Goal: Transaction & Acquisition: Obtain resource

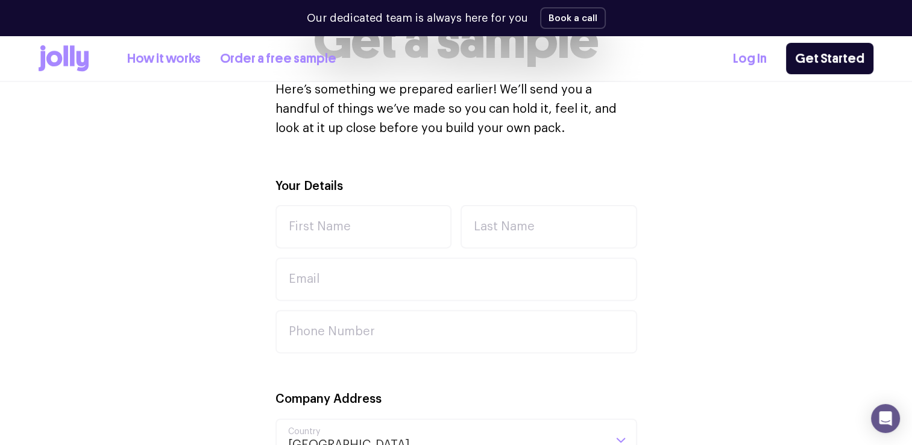
scroll to position [398, 0]
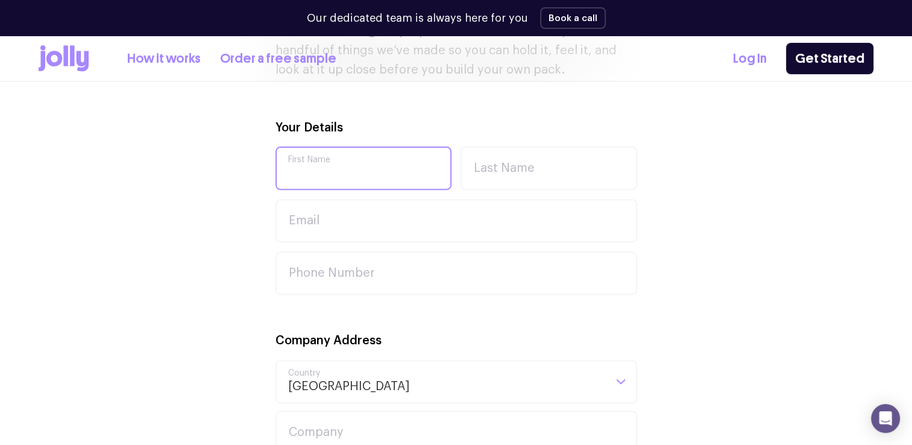
click at [303, 162] on input "First Name" at bounding box center [364, 168] width 177 height 43
type input "[PERSON_NAME]"
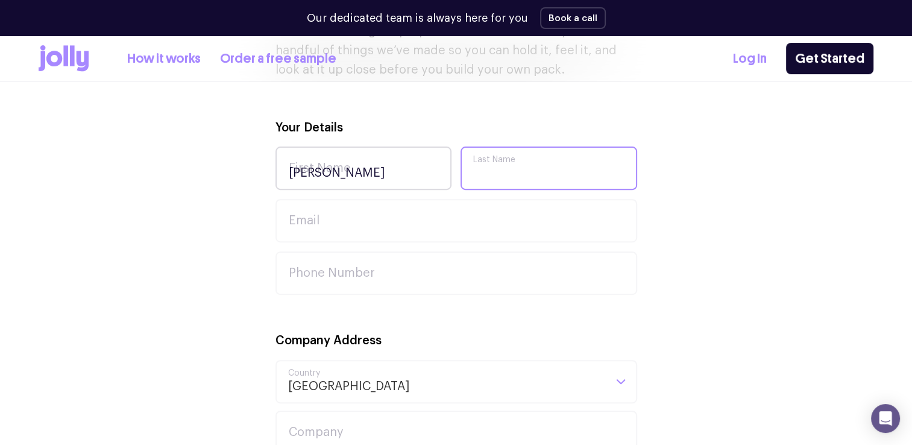
type input "[PERSON_NAME]"
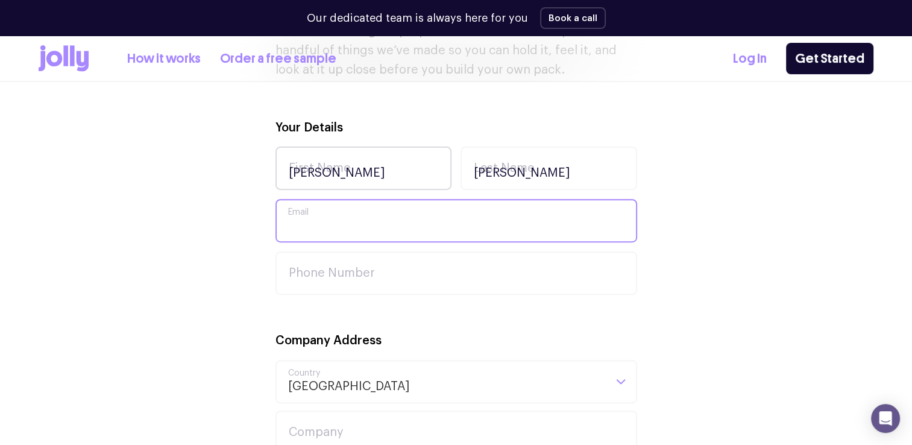
type input "[EMAIL_ADDRESS][DOMAIN_NAME]"
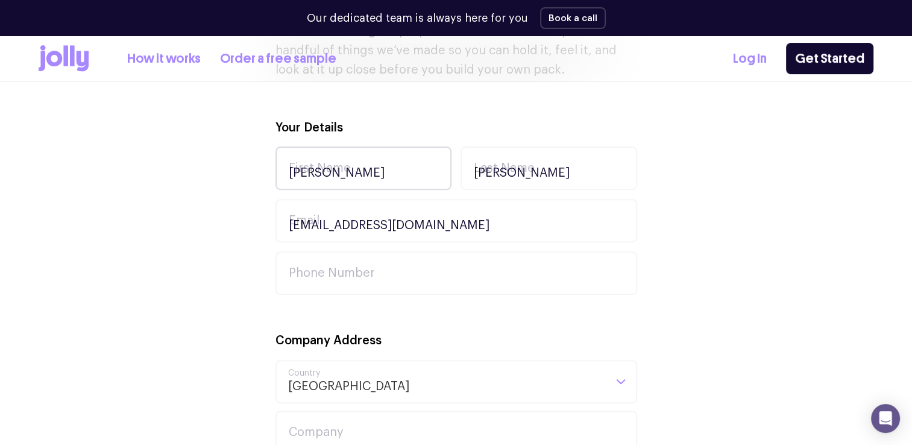
type input "16 Normandy Tce"
type input "2560"
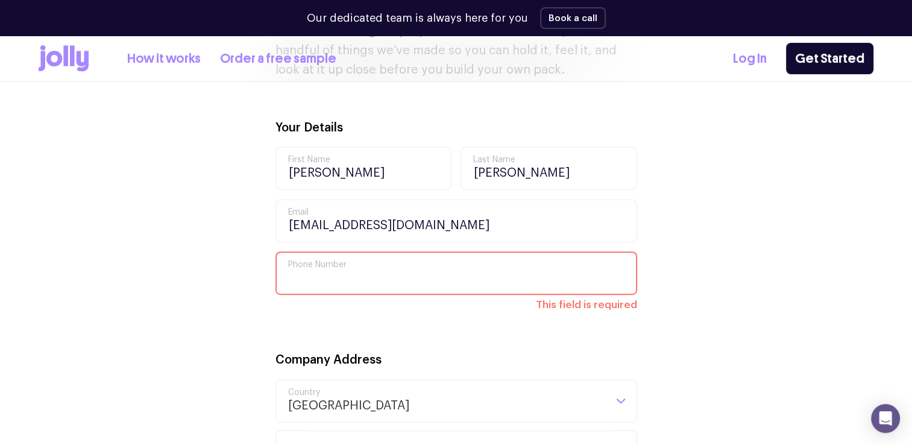
click at [350, 271] on input "Phone Number" at bounding box center [457, 272] width 362 height 43
type input "0409606267"
type input "Normandy Terrace"
type input "Leumeah"
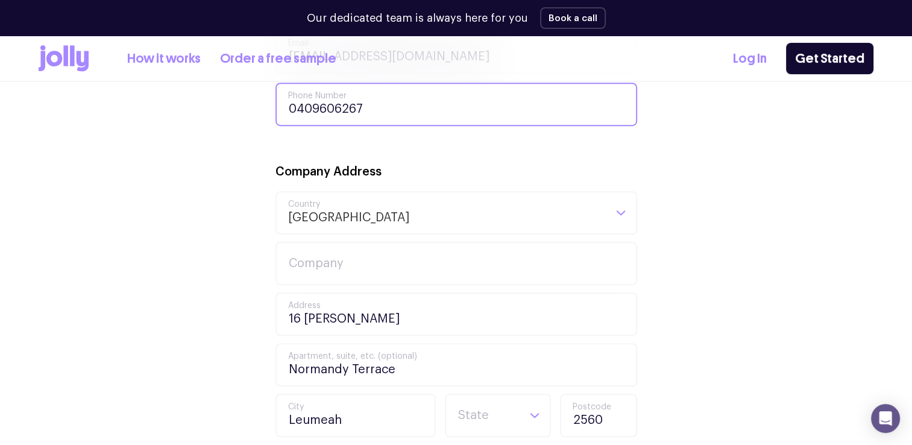
scroll to position [639, 0]
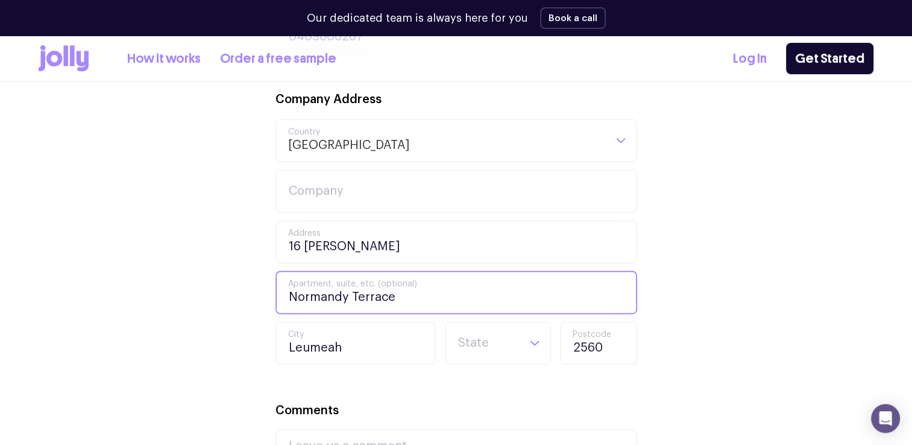
click at [403, 292] on input "Normandy Terrace" at bounding box center [457, 292] width 362 height 43
drag, startPoint x: 403, startPoint y: 292, endPoint x: 295, endPoint y: 300, distance: 108.2
click at [295, 300] on input "Normandy Terrace" at bounding box center [457, 292] width 362 height 43
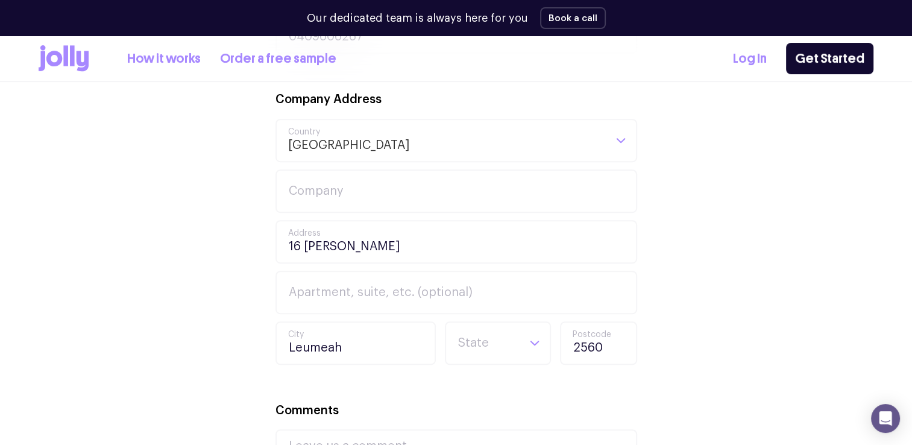
click at [247, 305] on div "Your Details Merelyn First Name Eddy Last Name davmes@bigpond.com.au Email 0409…" at bounding box center [456, 271] width 835 height 789
click at [537, 340] on icon "Search for option" at bounding box center [534, 343] width 11 height 11
click at [489, 410] on li "NSW" at bounding box center [498, 415] width 100 height 29
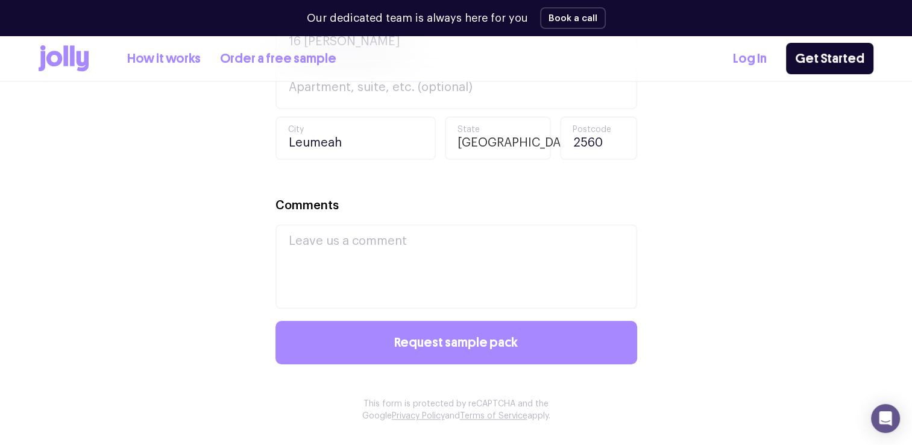
scroll to position [880, 0]
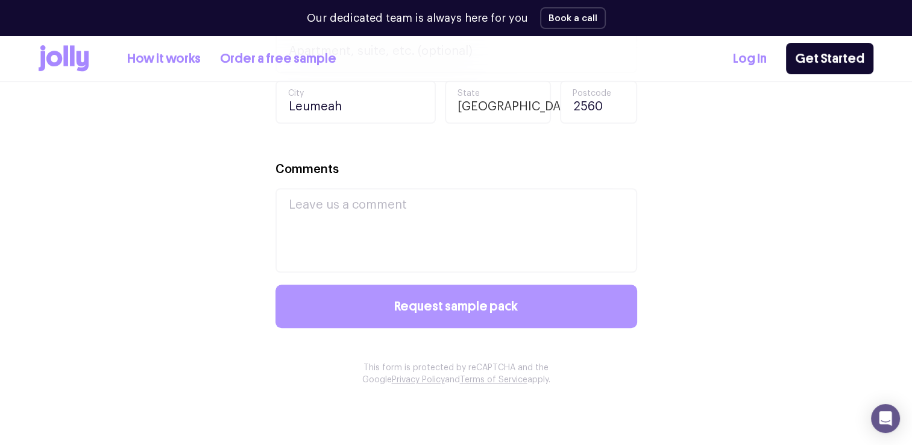
click at [465, 304] on span "Request sample pack" at bounding box center [456, 306] width 124 height 13
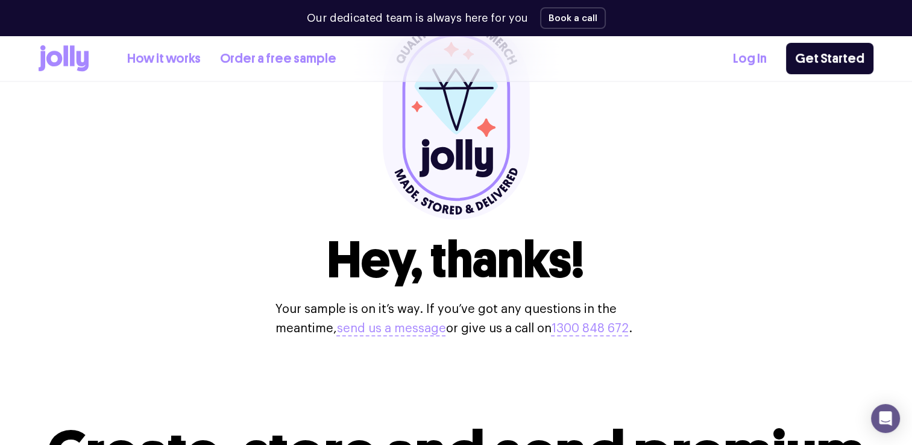
scroll to position [421, 0]
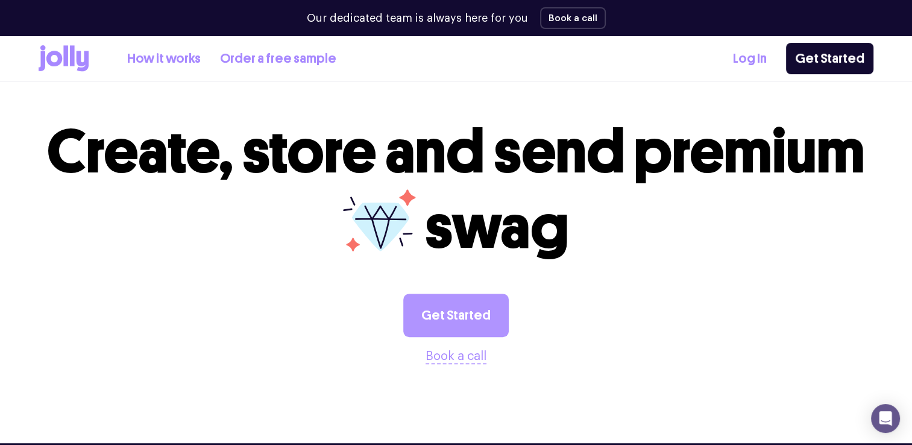
click at [445, 329] on link "Get Started" at bounding box center [456, 315] width 106 height 43
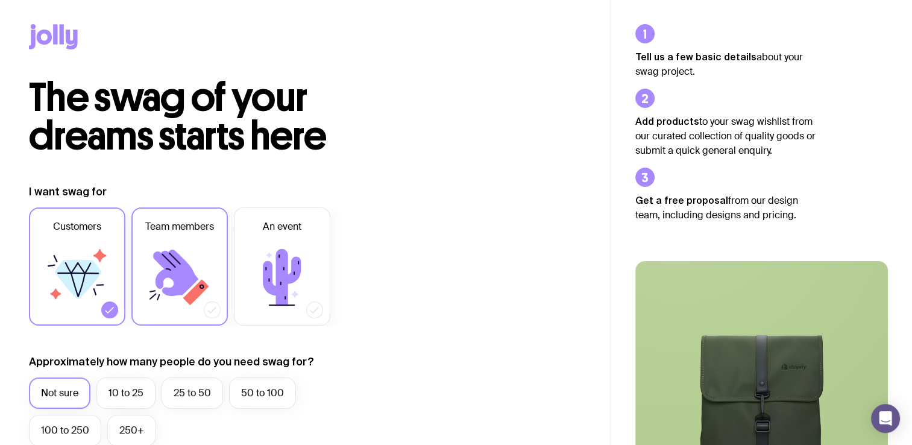
click at [183, 269] on icon at bounding box center [175, 273] width 45 height 46
click at [0, 0] on input "Team members" at bounding box center [0, 0] width 0 height 0
click at [259, 265] on icon at bounding box center [282, 277] width 72 height 72
click at [0, 0] on input "An event" at bounding box center [0, 0] width 0 height 0
click at [265, 263] on icon at bounding box center [282, 277] width 38 height 56
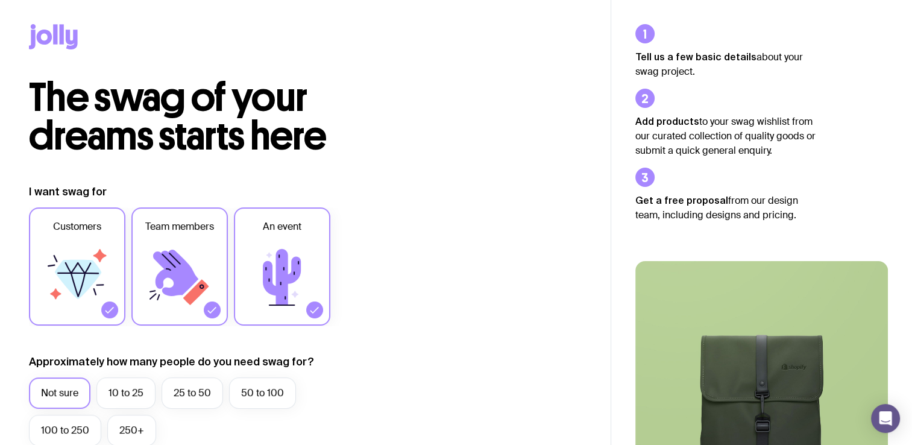
click at [0, 0] on input "An event" at bounding box center [0, 0] width 0 height 0
click at [159, 260] on icon at bounding box center [175, 273] width 45 height 46
click at [0, 0] on input "Team members" at bounding box center [0, 0] width 0 height 0
click at [262, 260] on icon at bounding box center [282, 277] width 72 height 72
click at [0, 0] on input "An event" at bounding box center [0, 0] width 0 height 0
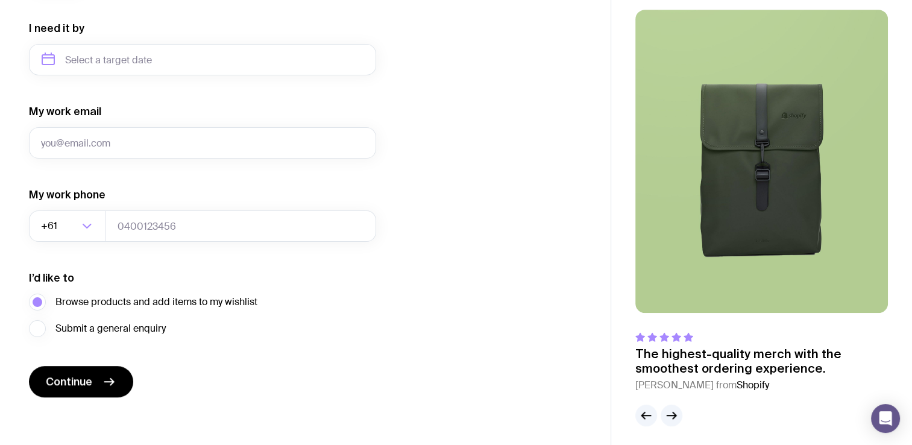
scroll to position [579, 0]
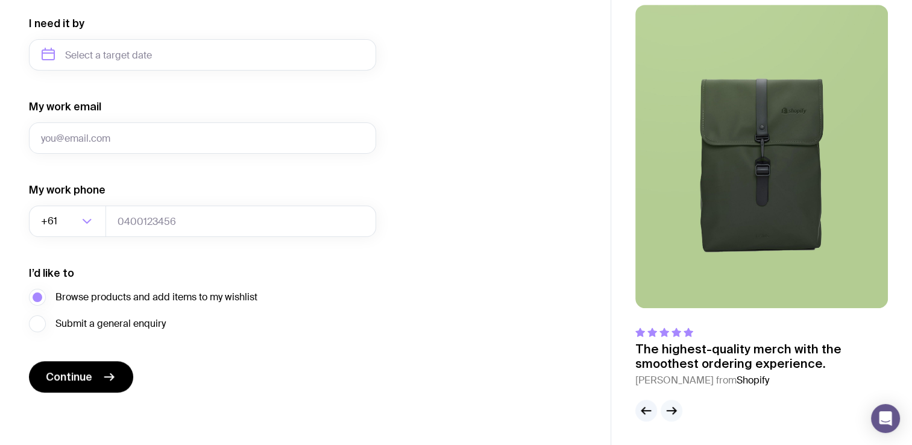
click at [670, 408] on icon "button" at bounding box center [671, 410] width 14 height 14
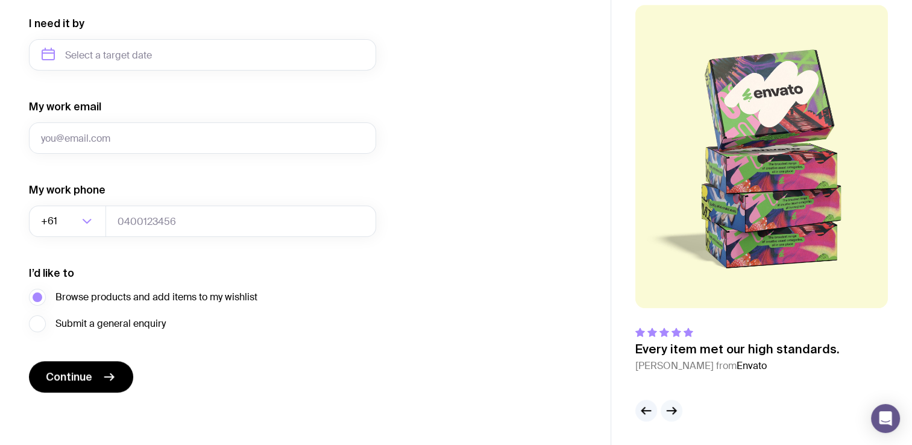
click at [670, 406] on icon "button" at bounding box center [671, 410] width 14 height 14
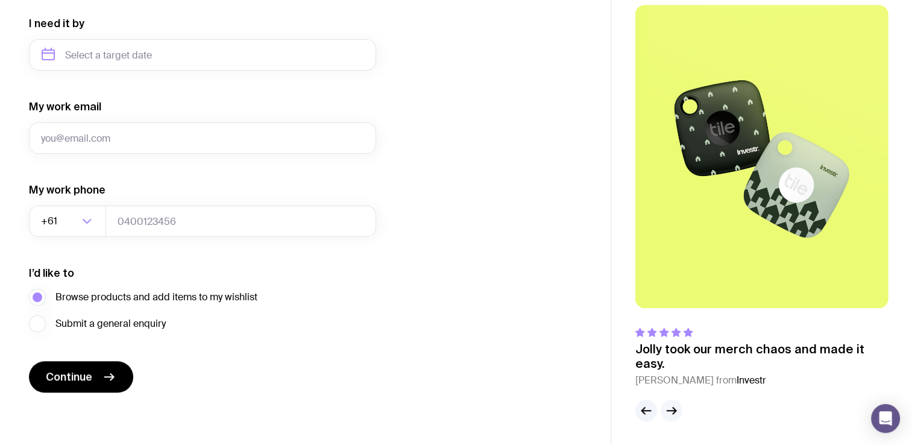
click at [670, 408] on icon "button" at bounding box center [671, 410] width 14 height 14
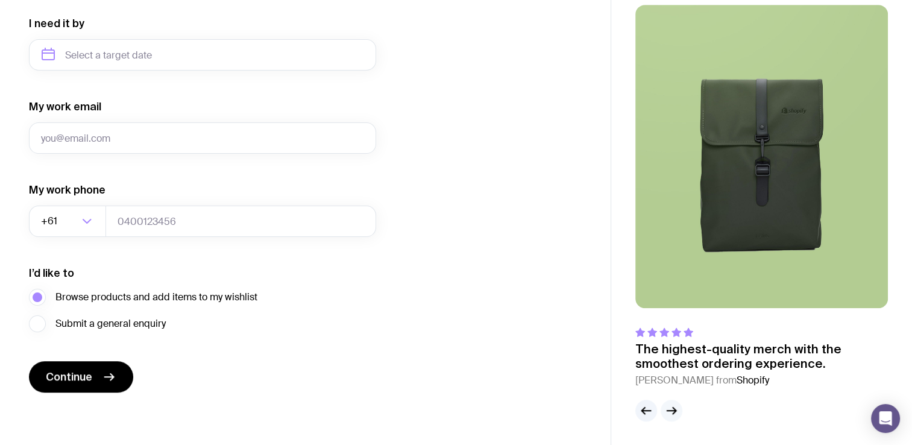
click at [670, 408] on icon "button" at bounding box center [671, 410] width 14 height 14
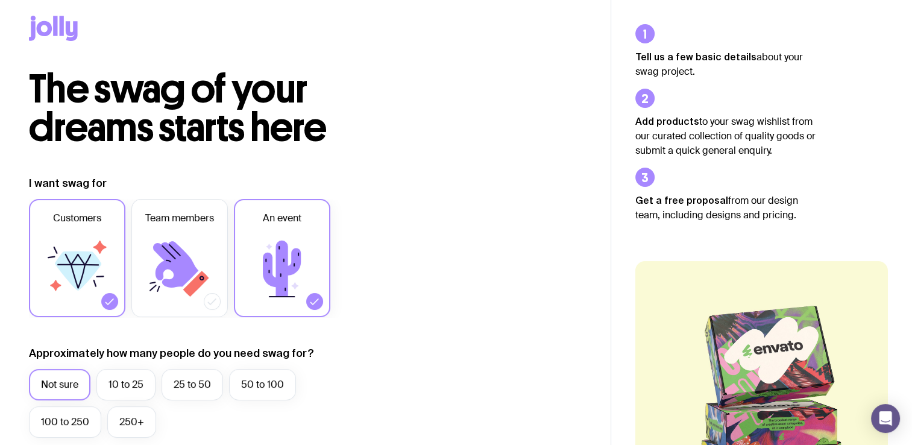
scroll to position [0, 0]
